Goal: Complete application form

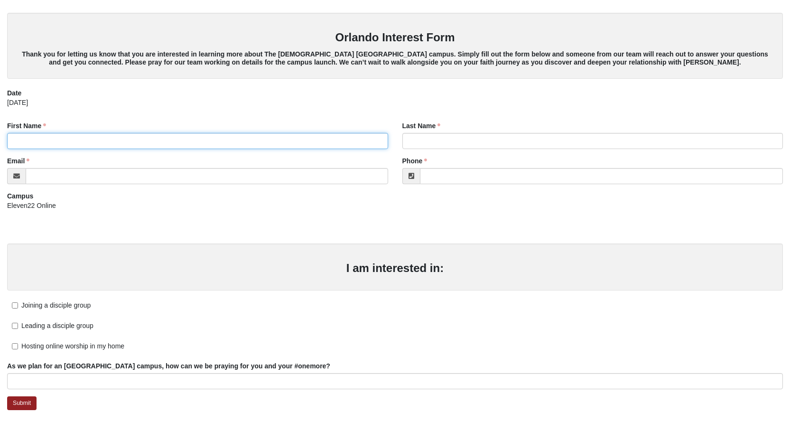
click at [41, 147] on input "First Name" at bounding box center [197, 141] width 381 height 16
type input "[PERSON_NAME]"
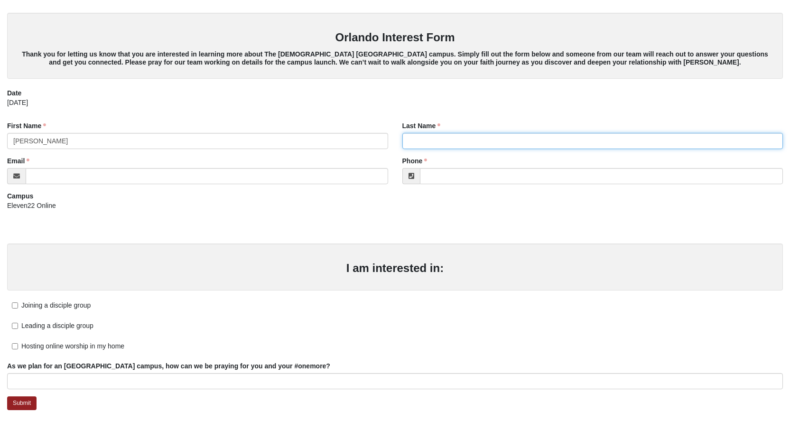
type input "[PERSON_NAME]"
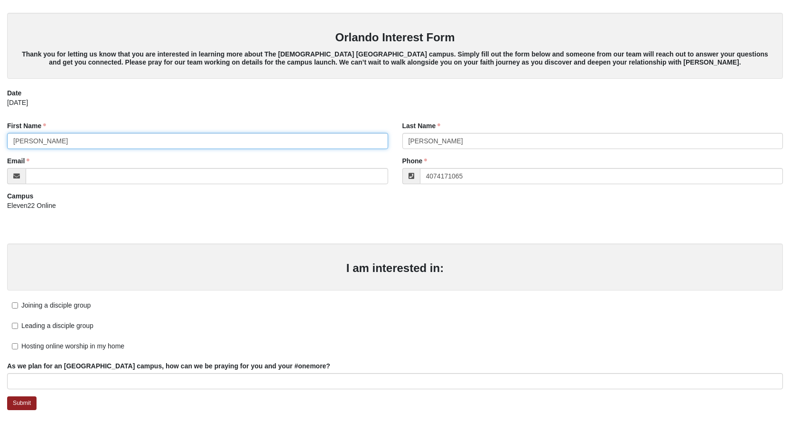
type input "[PHONE_NUMBER]"
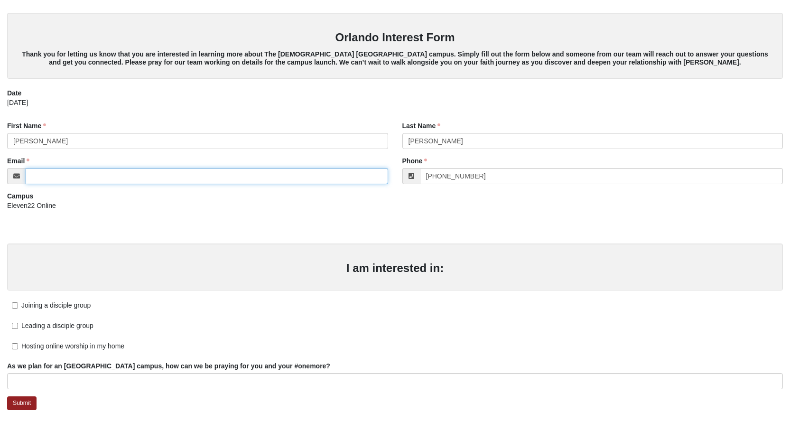
click at [76, 175] on input "Email" at bounding box center [207, 176] width 363 height 16
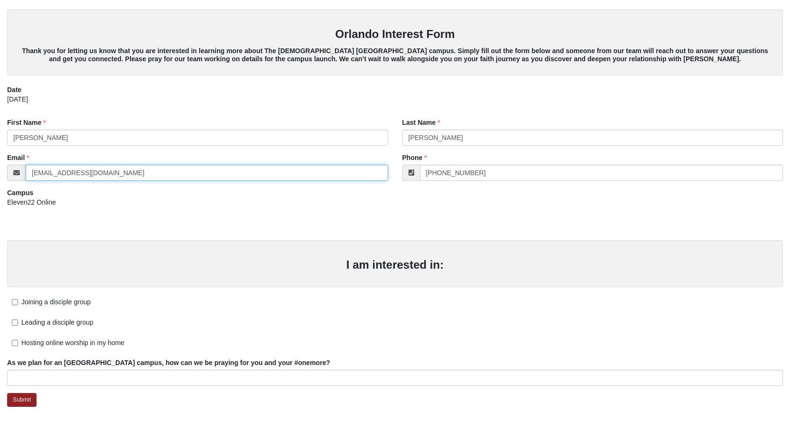
type input "[EMAIL_ADDRESS][DOMAIN_NAME]"
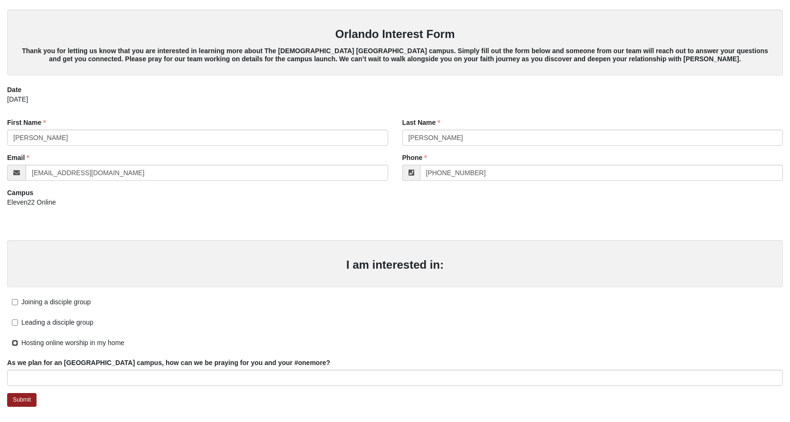
click at [14, 343] on input "Hosting online worship in my home" at bounding box center [15, 343] width 6 height 6
checkbox input "true"
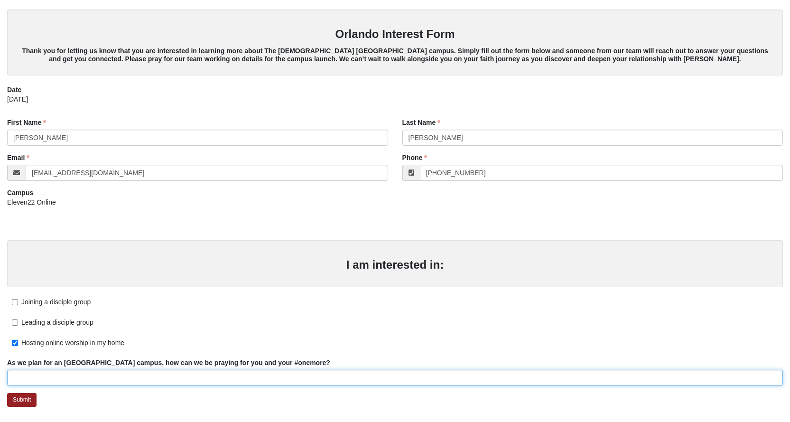
click at [63, 382] on input "As we plan for an [GEOGRAPHIC_DATA] campus, how can we be praying for you and y…" at bounding box center [395, 378] width 776 height 16
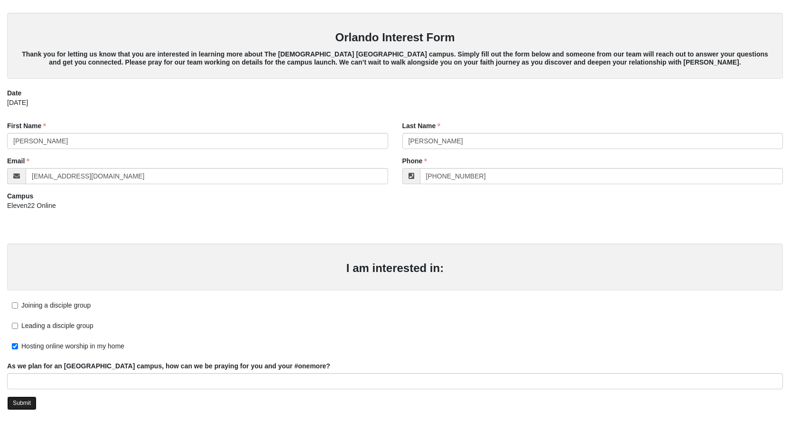
click at [19, 408] on link "Submit" at bounding box center [21, 403] width 29 height 14
